Goal: Task Accomplishment & Management: Complete application form

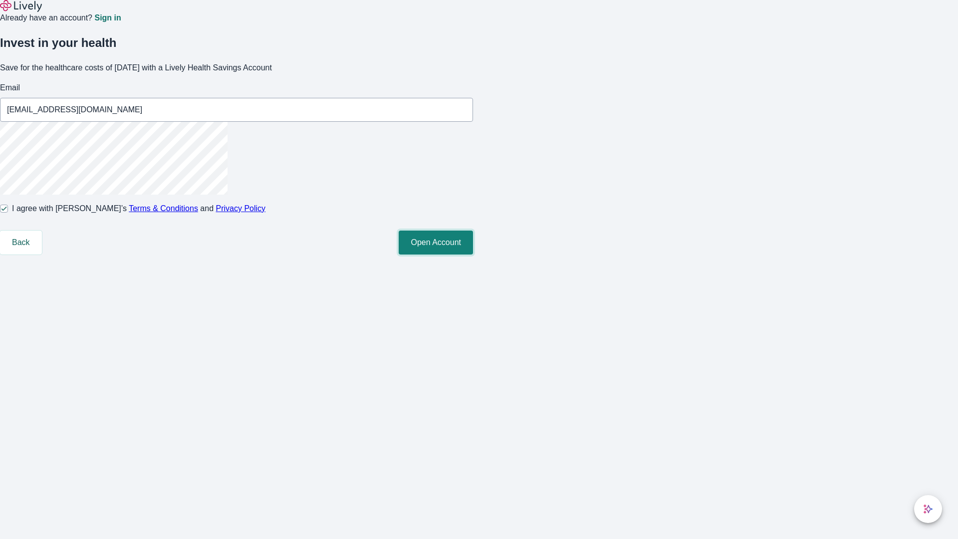
click at [473, 255] on button "Open Account" at bounding box center [436, 243] width 74 height 24
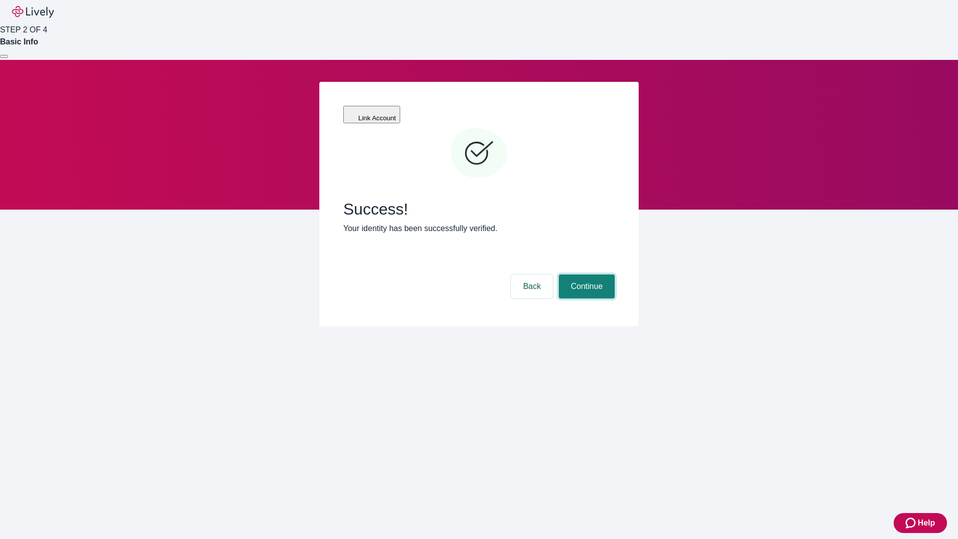
click at [615, 274] on button "Continue" at bounding box center [587, 286] width 56 height 24
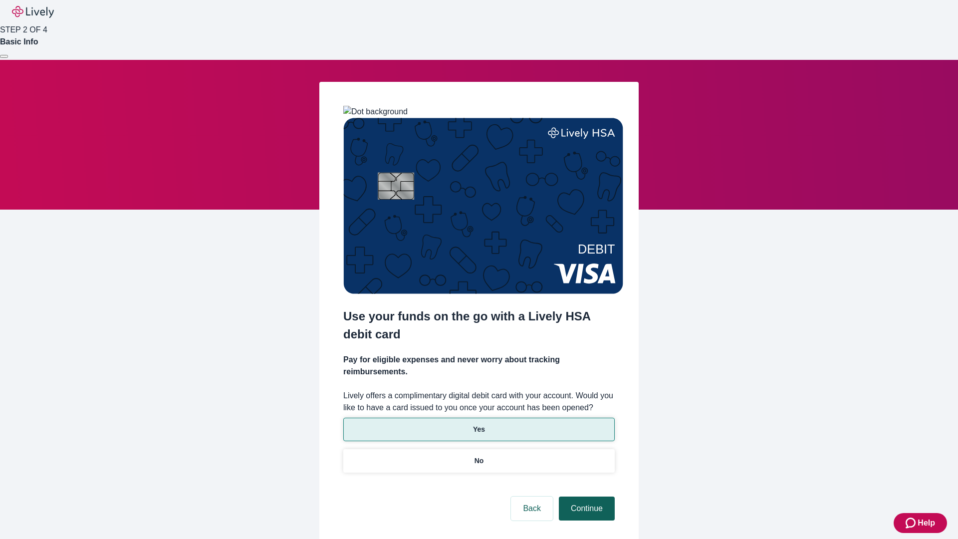
click at [479, 424] on p "Yes" at bounding box center [479, 429] width 12 height 10
click at [585, 497] on button "Continue" at bounding box center [587, 509] width 56 height 24
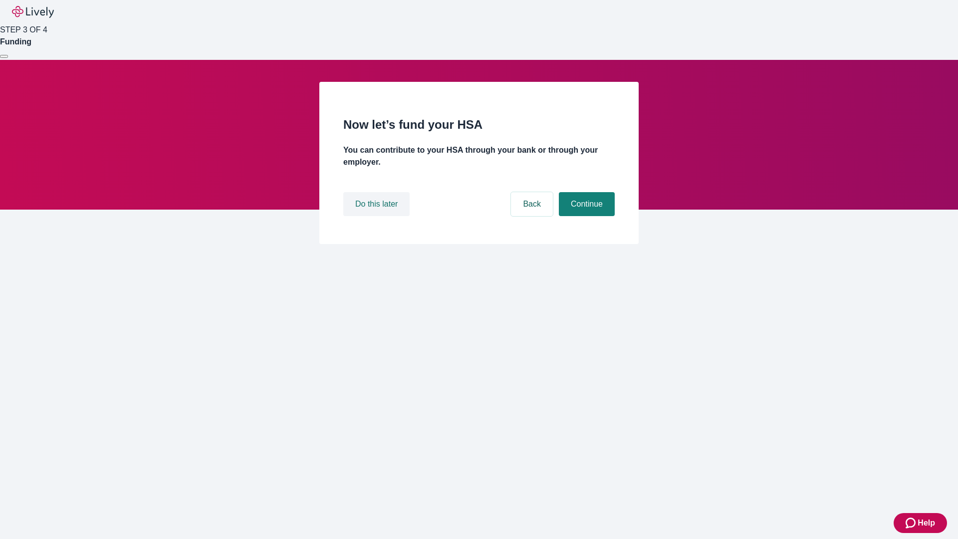
click at [378, 216] on button "Do this later" at bounding box center [376, 204] width 66 height 24
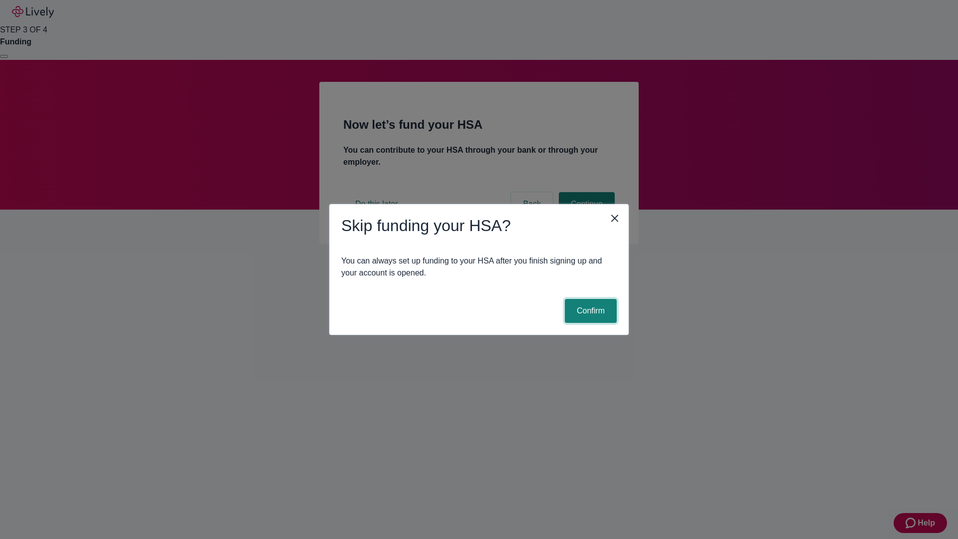
click at [589, 311] on button "Confirm" at bounding box center [591, 311] width 52 height 24
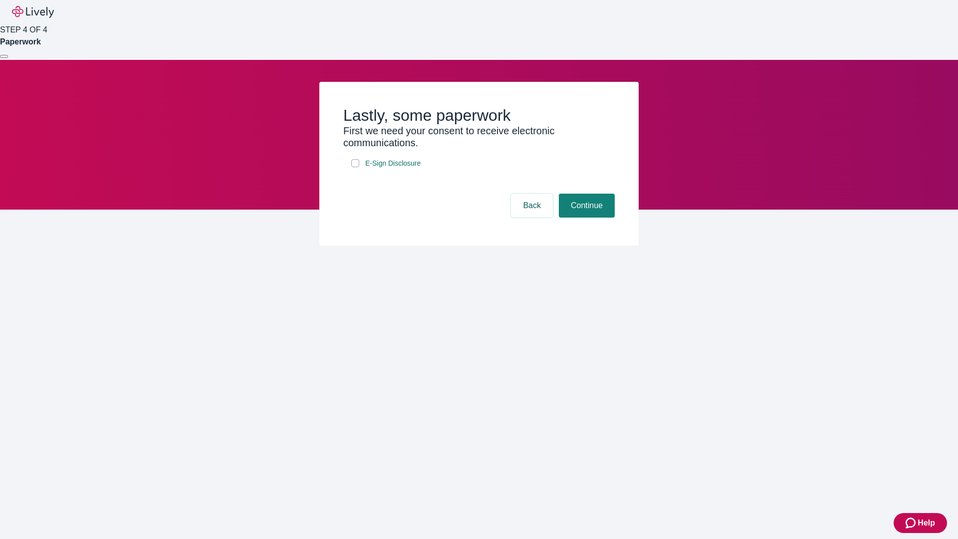
click at [355, 167] on input "E-Sign Disclosure" at bounding box center [355, 163] width 8 height 8
checkbox input "true"
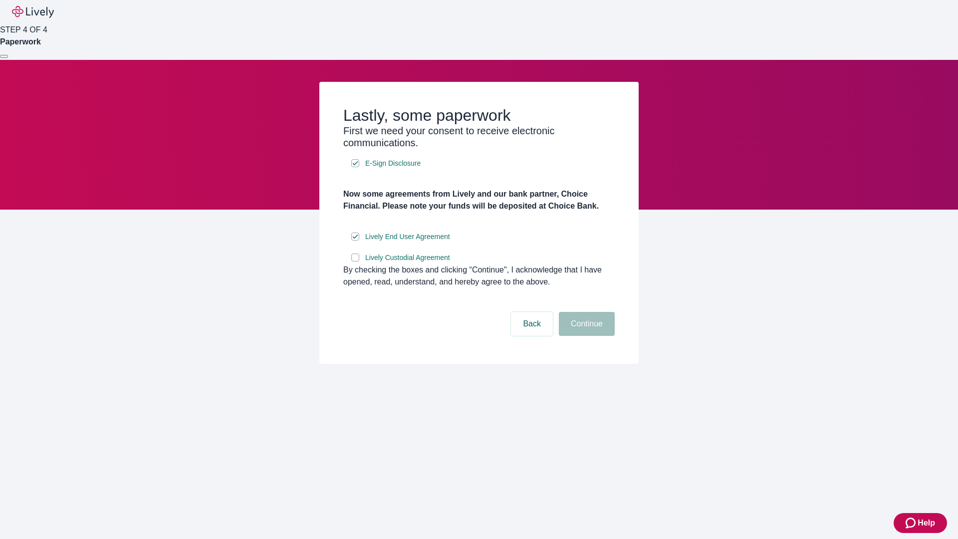
click at [355, 262] on input "Lively Custodial Agreement" at bounding box center [355, 258] width 8 height 8
checkbox input "true"
click at [585, 336] on button "Continue" at bounding box center [587, 324] width 56 height 24
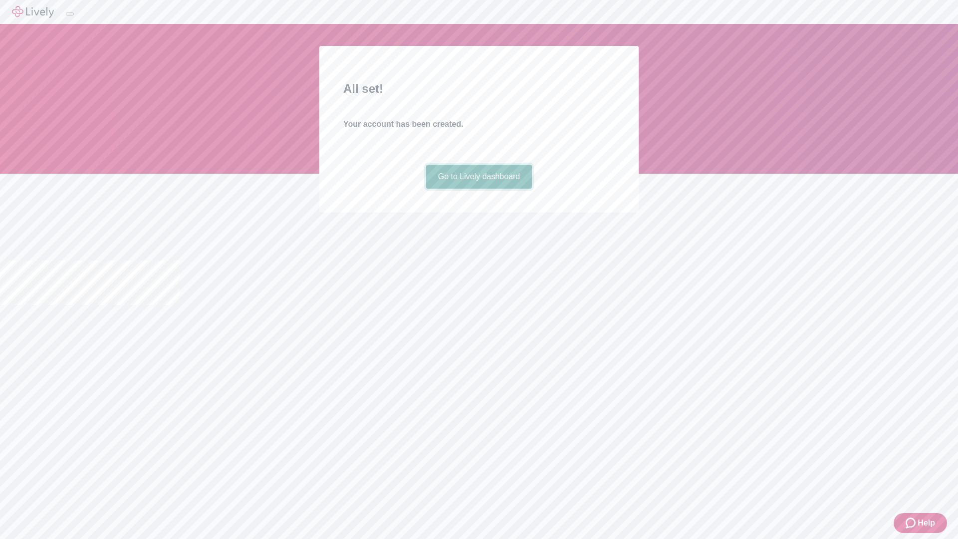
click at [479, 189] on link "Go to Lively dashboard" at bounding box center [479, 177] width 106 height 24
